Goal: Information Seeking & Learning: Understand process/instructions

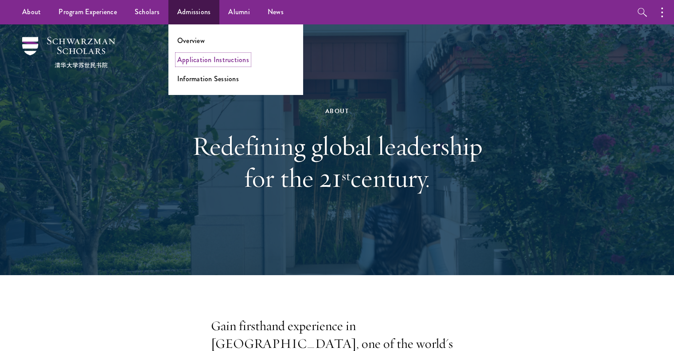
click at [204, 57] on link "Application Instructions" at bounding box center [213, 60] width 72 height 10
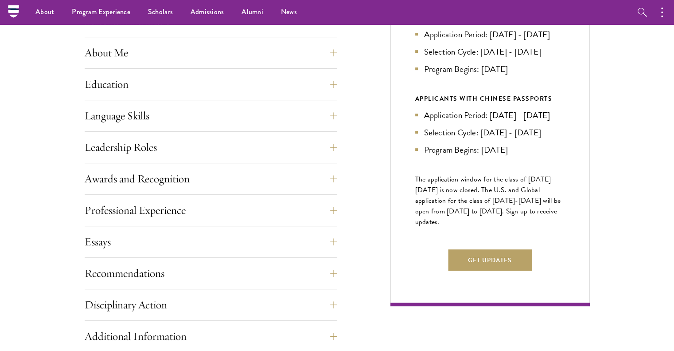
scroll to position [402, 0]
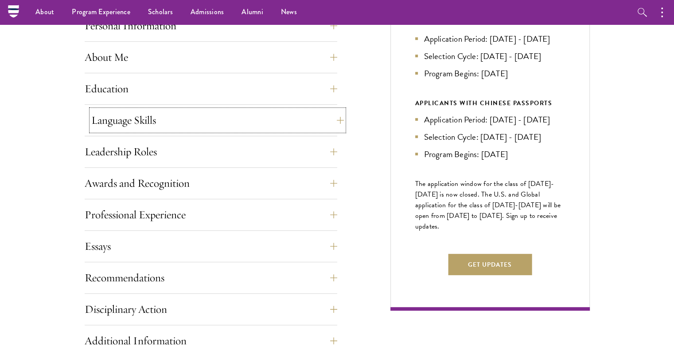
click at [238, 125] on button "Language Skills" at bounding box center [217, 119] width 253 height 21
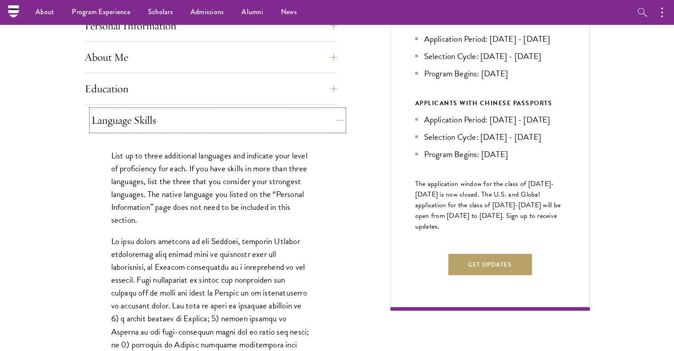
drag, startPoint x: 238, startPoint y: 125, endPoint x: 218, endPoint y: 125, distance: 19.5
click at [218, 125] on button "Language Skills" at bounding box center [217, 119] width 253 height 21
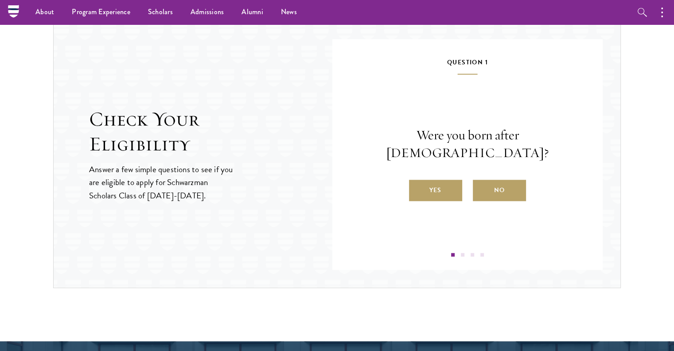
scroll to position [913, 0]
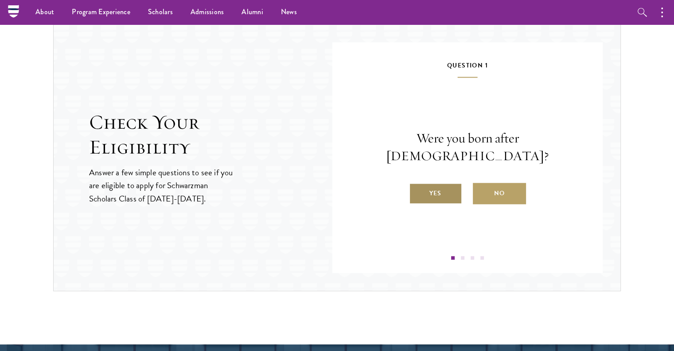
click at [445, 183] on label "Yes" at bounding box center [435, 193] width 53 height 21
click at [417, 184] on input "Yes" at bounding box center [413, 188] width 8 height 8
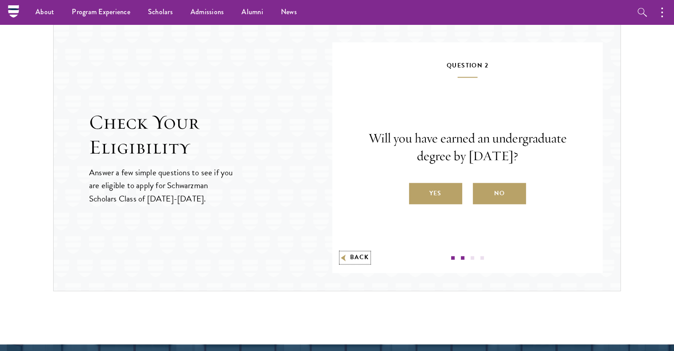
click at [360, 257] on button "Back" at bounding box center [355, 257] width 28 height 9
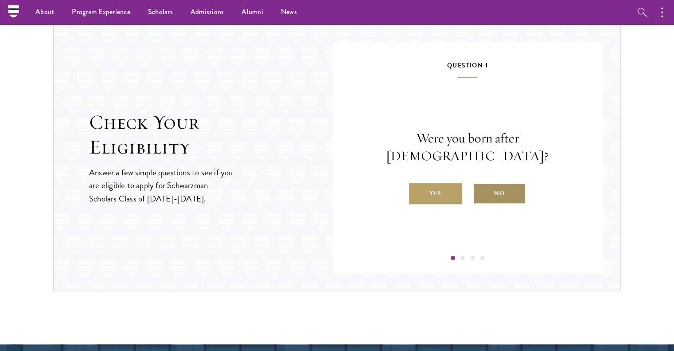
click at [487, 186] on label "No" at bounding box center [499, 193] width 53 height 21
click at [481, 186] on input "No" at bounding box center [477, 188] width 8 height 8
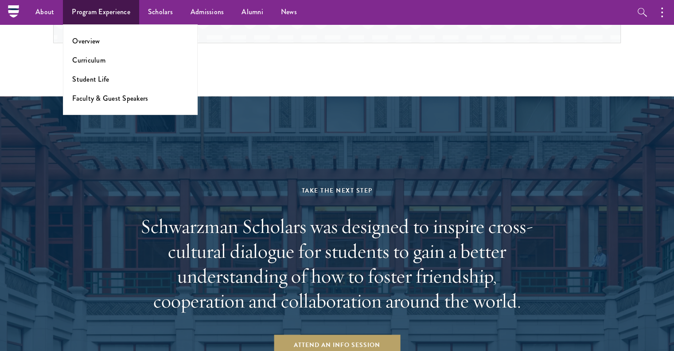
scroll to position [1154, 0]
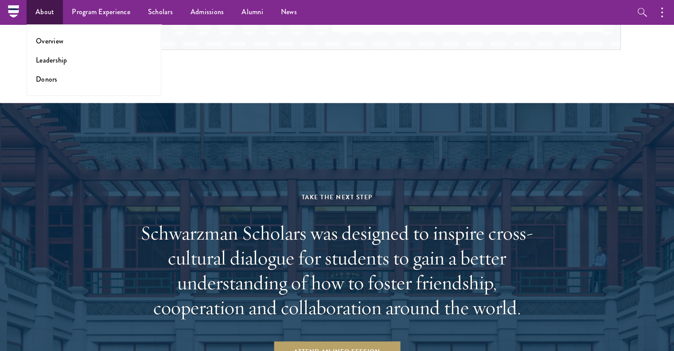
click at [51, 46] on ul "Overview Leadership Donors" at bounding box center [94, 59] width 135 height 71
click at [51, 42] on link "Overview" at bounding box center [49, 41] width 27 height 10
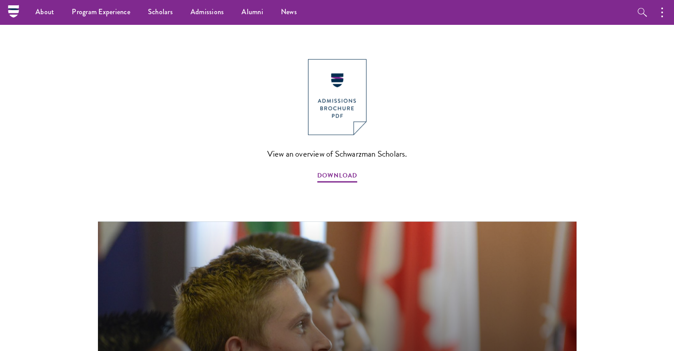
scroll to position [982, 0]
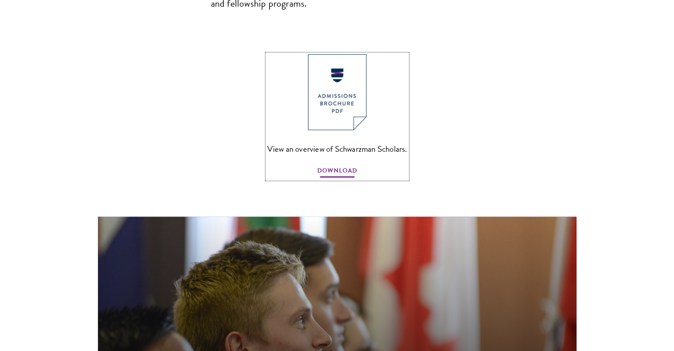
click at [319, 165] on span "DOWNLOAD" at bounding box center [337, 172] width 40 height 14
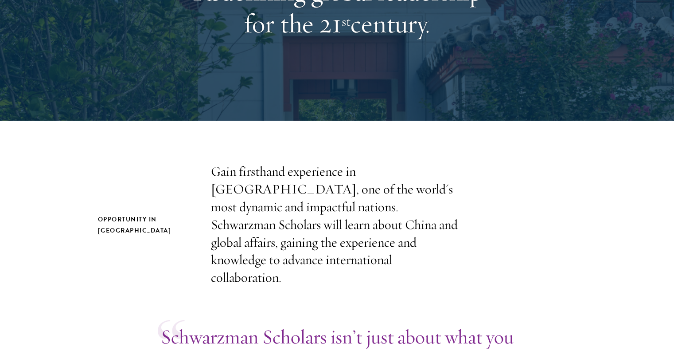
scroll to position [0, 0]
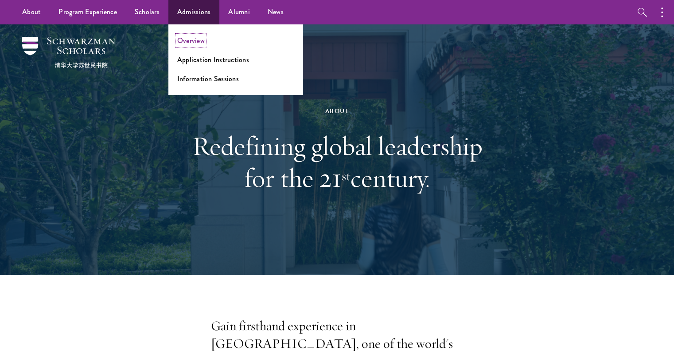
click at [191, 39] on link "Overview" at bounding box center [190, 40] width 27 height 10
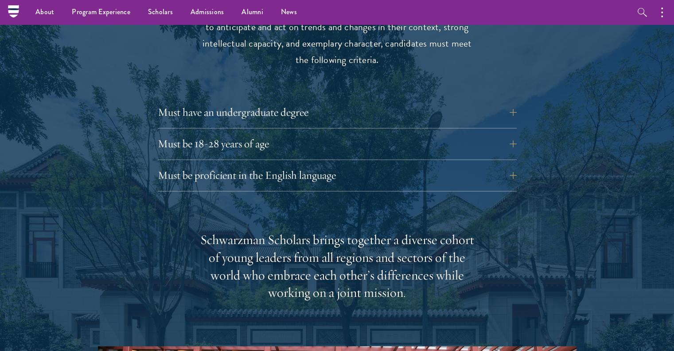
scroll to position [1215, 0]
click at [218, 102] on button "Must have an undergraduate degree" at bounding box center [343, 112] width 359 height 21
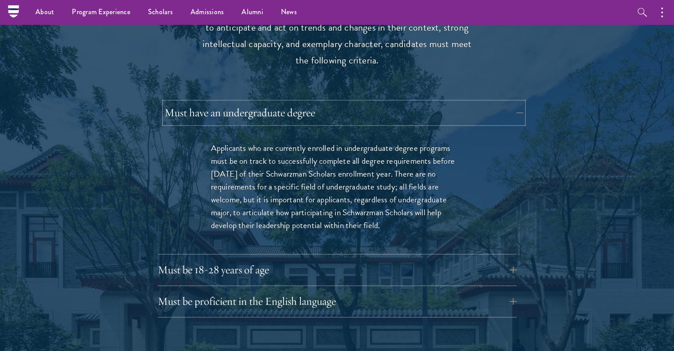
click at [218, 102] on button "Must have an undergraduate degree" at bounding box center [343, 112] width 359 height 21
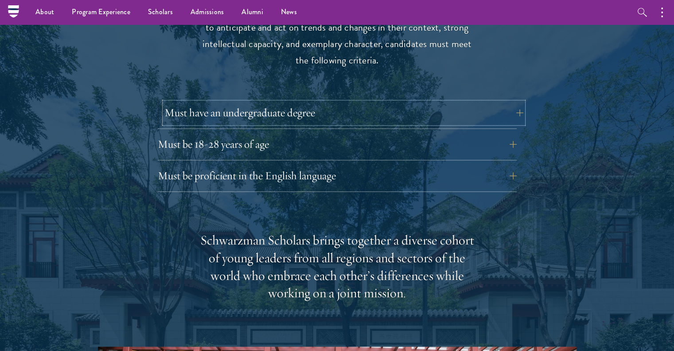
click at [327, 102] on button "Must have an undergraduate degree" at bounding box center [343, 112] width 359 height 21
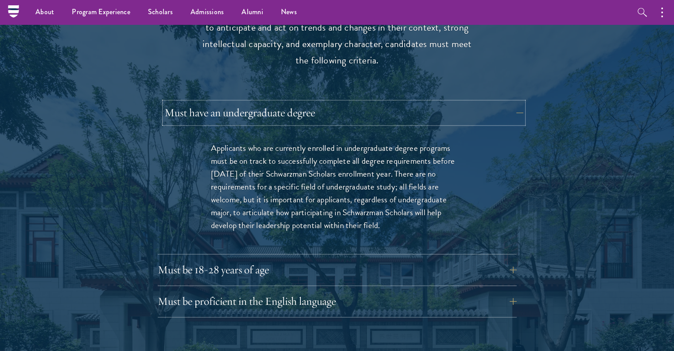
click at [327, 102] on button "Must have an undergraduate degree" at bounding box center [343, 112] width 359 height 21
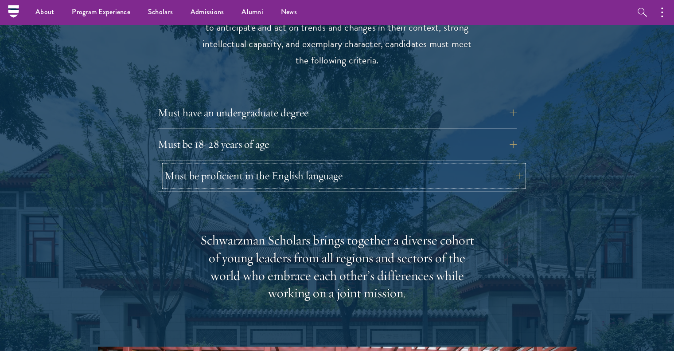
drag, startPoint x: 306, startPoint y: 161, endPoint x: 291, endPoint y: 159, distance: 15.7
click at [291, 165] on button "Must be proficient in the English language" at bounding box center [343, 175] width 359 height 21
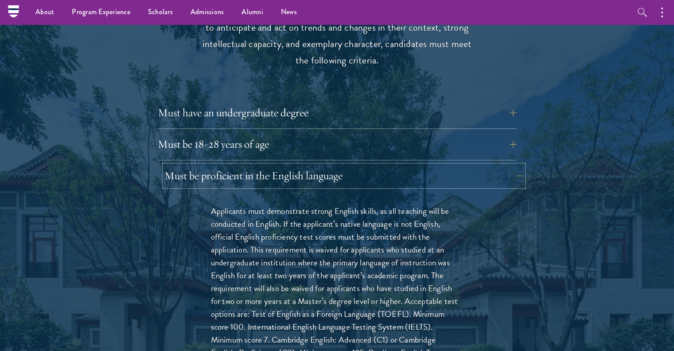
click at [291, 165] on button "Must be proficient in the English language" at bounding box center [343, 175] width 359 height 21
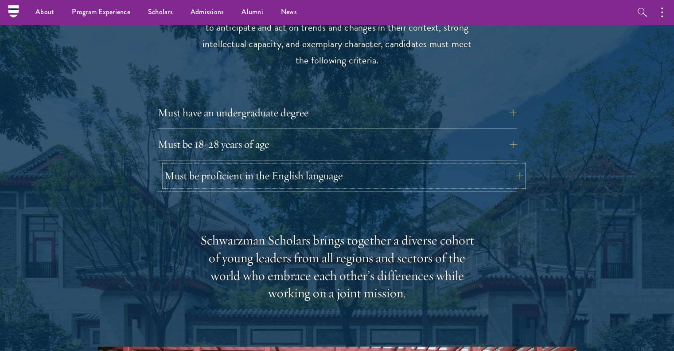
click at [291, 165] on button "Must be proficient in the English language" at bounding box center [343, 175] width 359 height 21
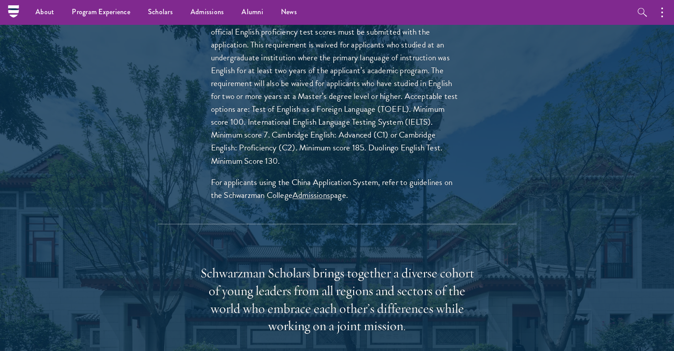
scroll to position [1258, 0]
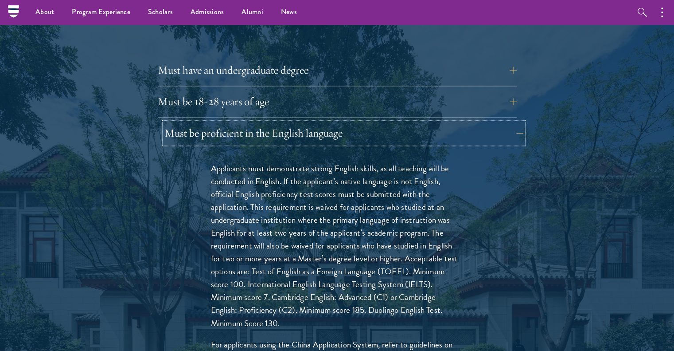
click at [261, 122] on button "Must be proficient in the English language" at bounding box center [343, 132] width 359 height 21
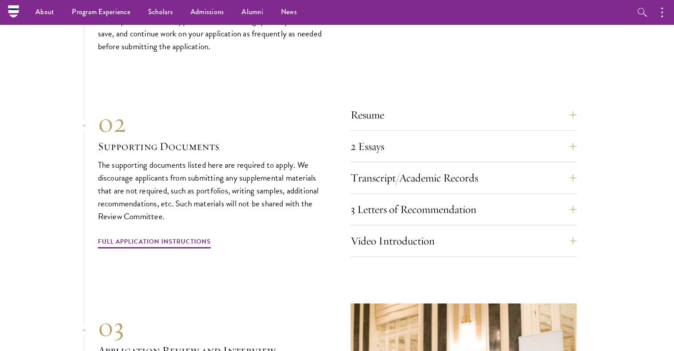
scroll to position [2696, 0]
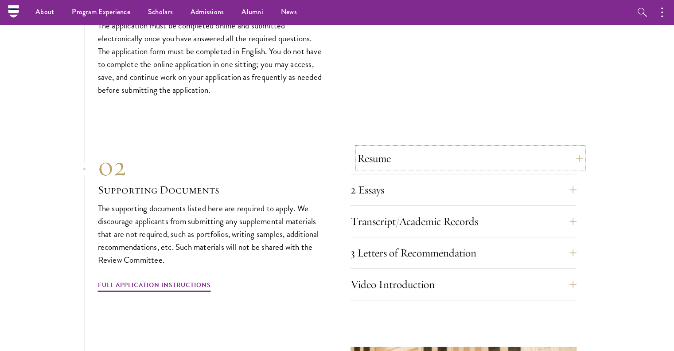
click at [363, 148] on button "Resume" at bounding box center [470, 158] width 226 height 21
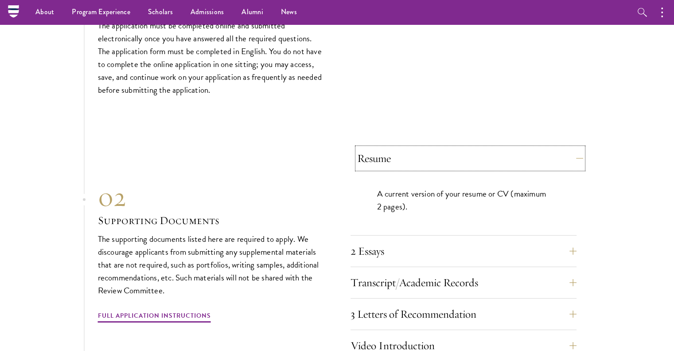
click at [363, 148] on button "Resume" at bounding box center [470, 158] width 226 height 21
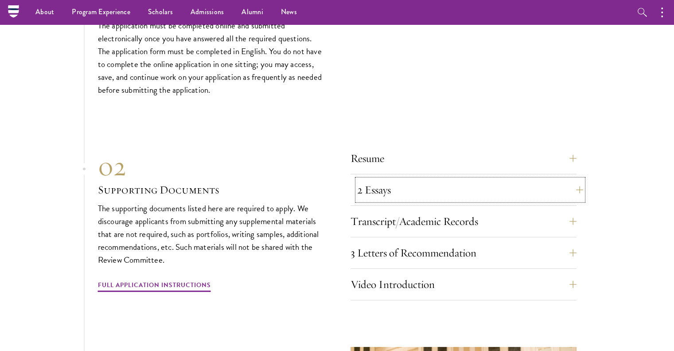
click at [371, 179] on button "2 Essays" at bounding box center [470, 189] width 226 height 21
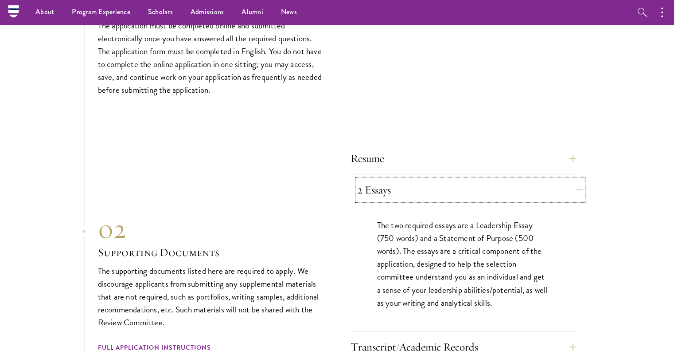
click at [371, 179] on button "2 Essays" at bounding box center [470, 189] width 226 height 21
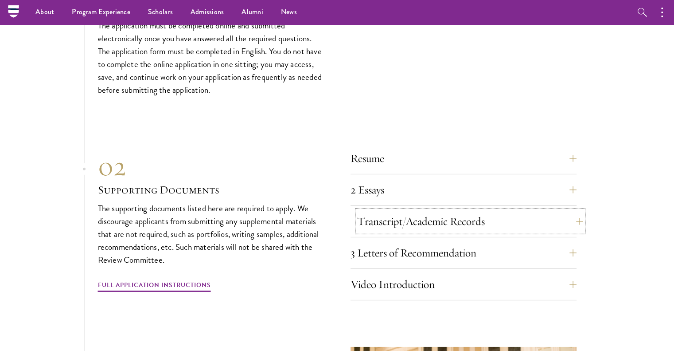
click at [376, 211] on button "Transcript/Academic Records" at bounding box center [470, 221] width 226 height 21
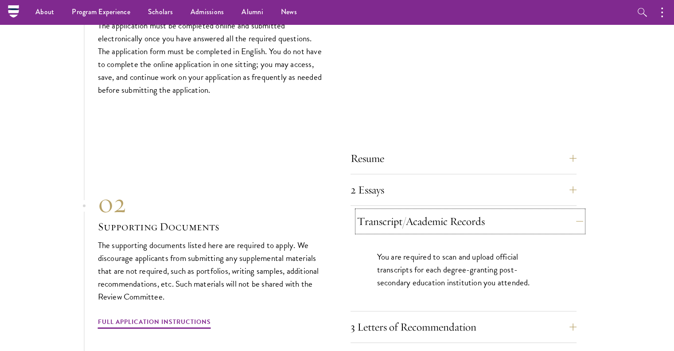
drag, startPoint x: 376, startPoint y: 196, endPoint x: 370, endPoint y: 202, distance: 8.5
click at [370, 211] on button "Transcript/Academic Records" at bounding box center [470, 221] width 226 height 21
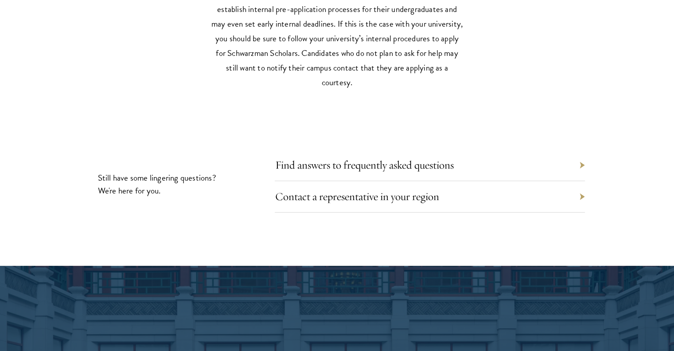
scroll to position [3973, 0]
